Goal: Task Accomplishment & Management: Use online tool/utility

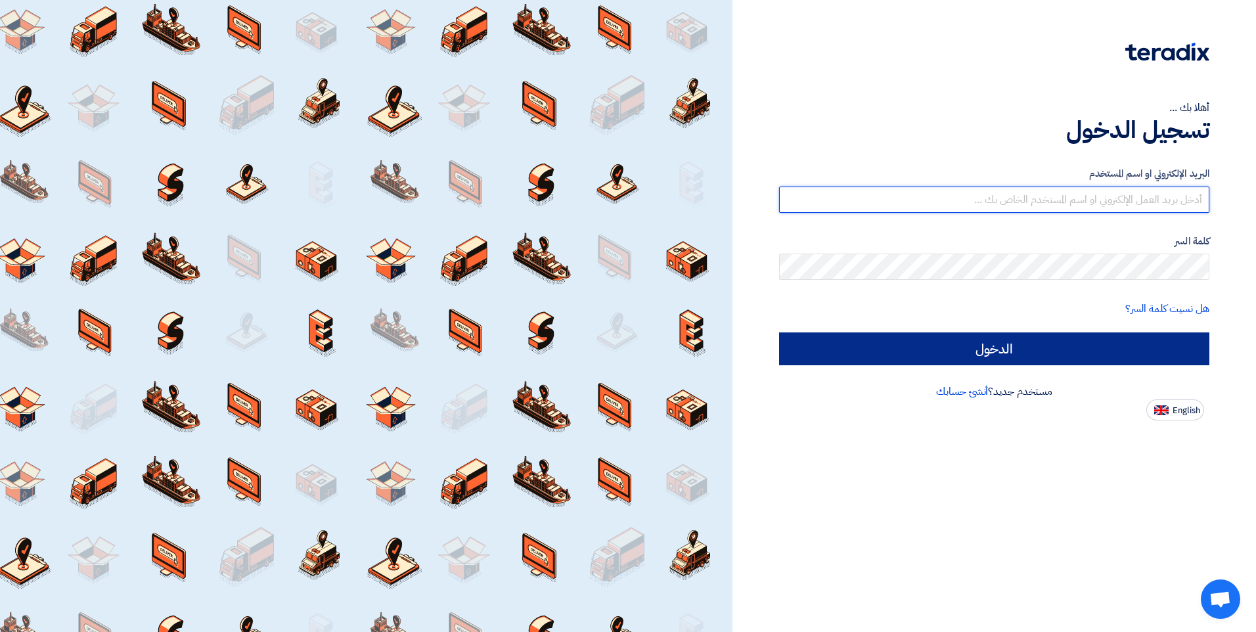
type input "[EMAIL_ADDRESS][DOMAIN_NAME]"
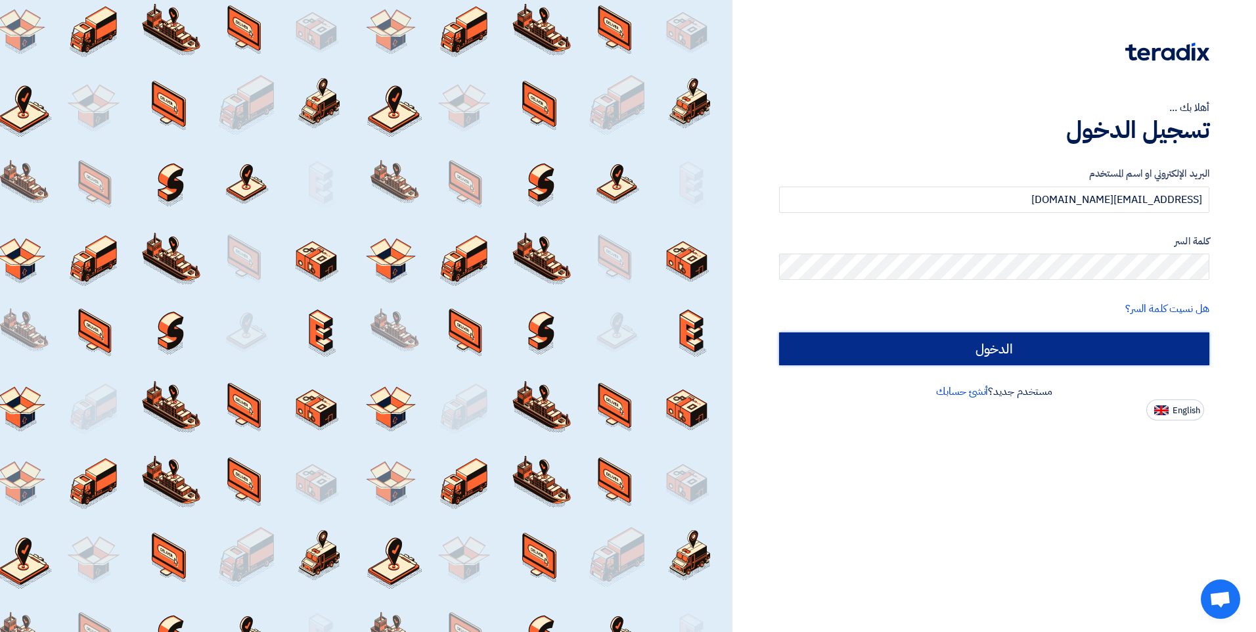
click at [948, 350] on input "الدخول" at bounding box center [994, 348] width 430 height 33
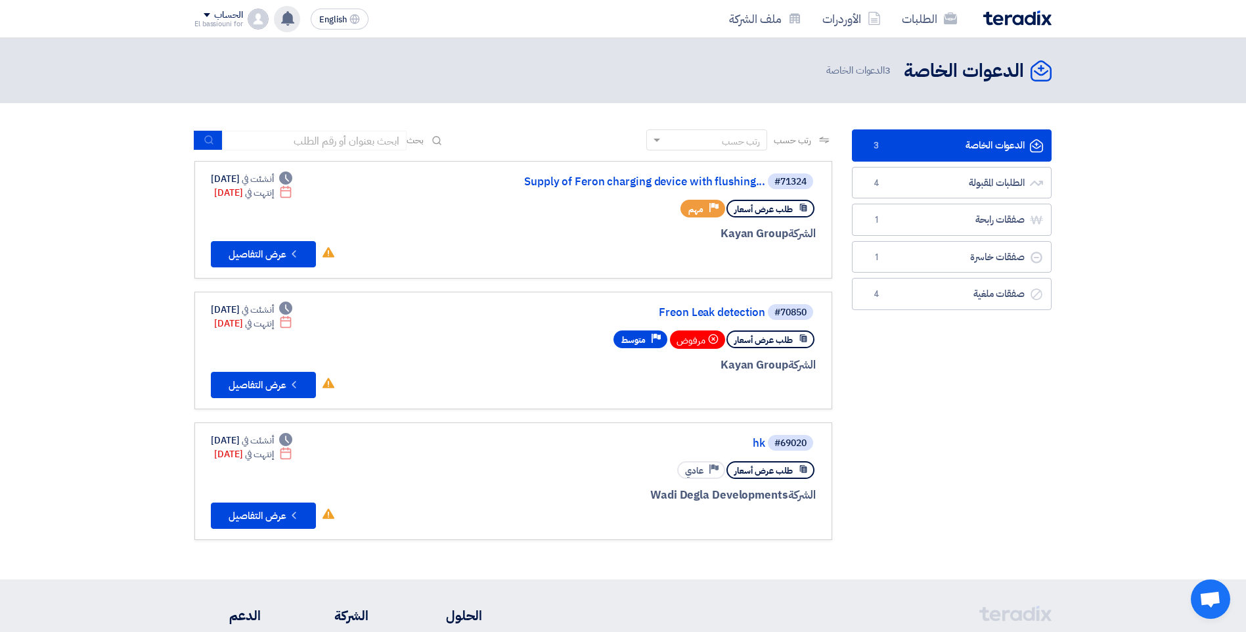
click at [294, 16] on icon at bounding box center [288, 18] width 14 height 14
